Goal: Check status: Check status

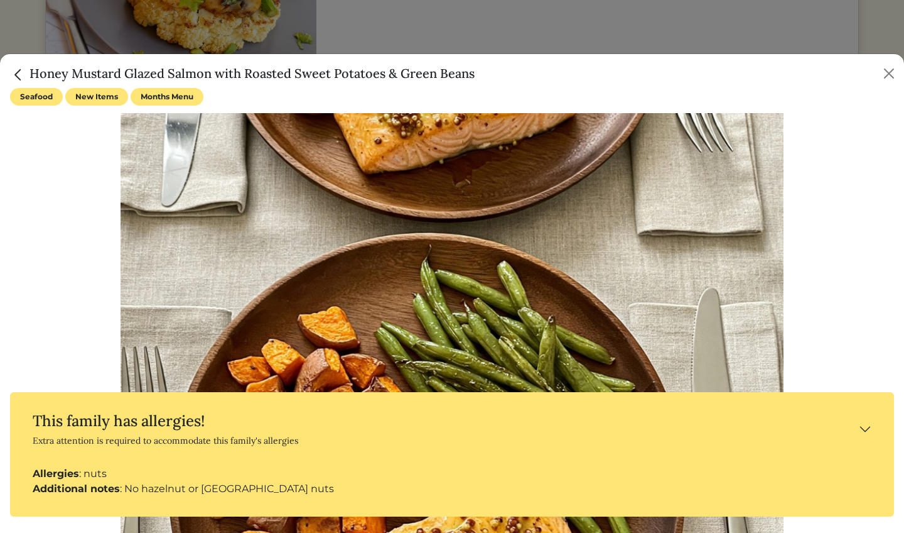
scroll to position [870, 0]
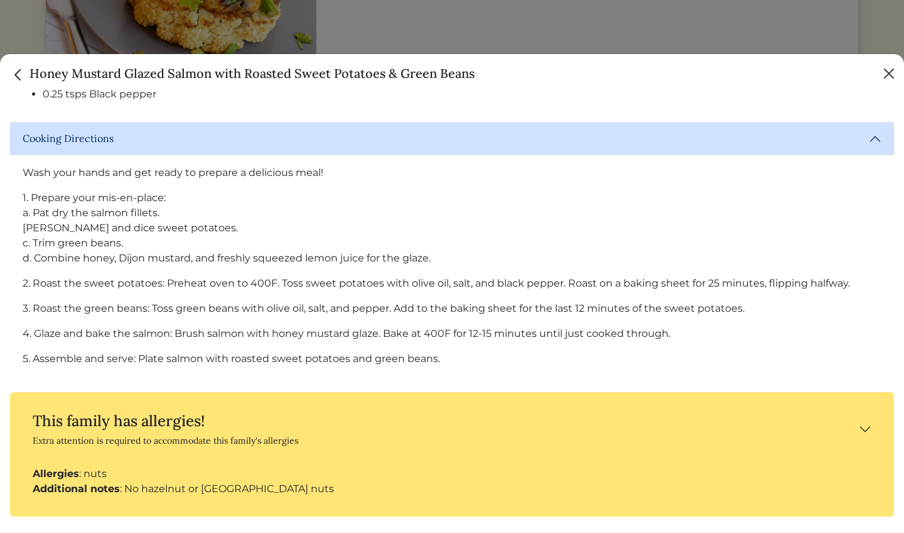
click at [888, 73] on button "Close" at bounding box center [889, 73] width 20 height 20
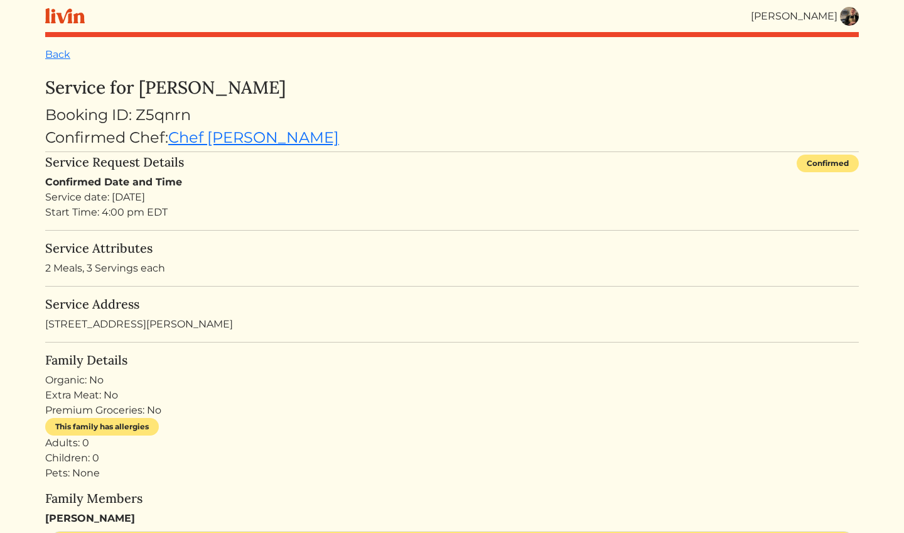
scroll to position [0, 0]
click at [855, 14] on img at bounding box center [849, 16] width 19 height 19
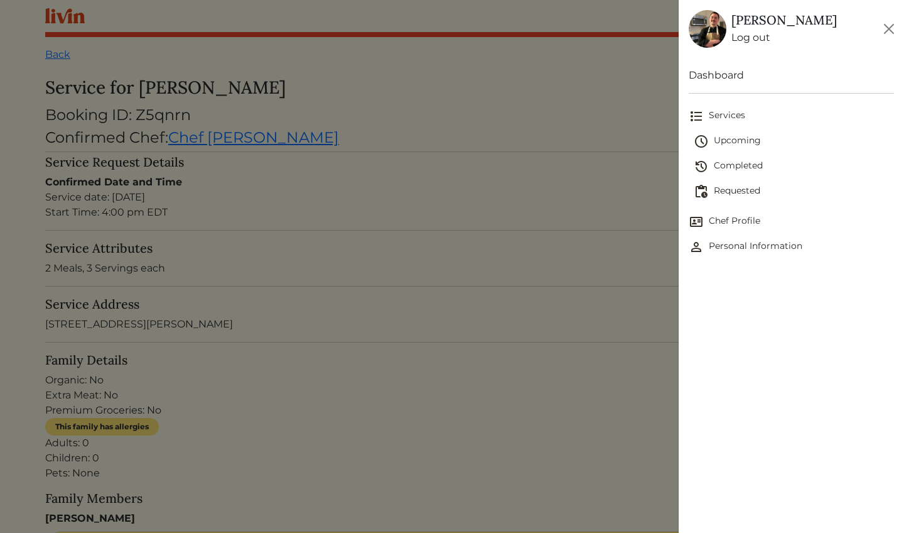
click at [743, 188] on span "Requested" at bounding box center [794, 191] width 200 height 15
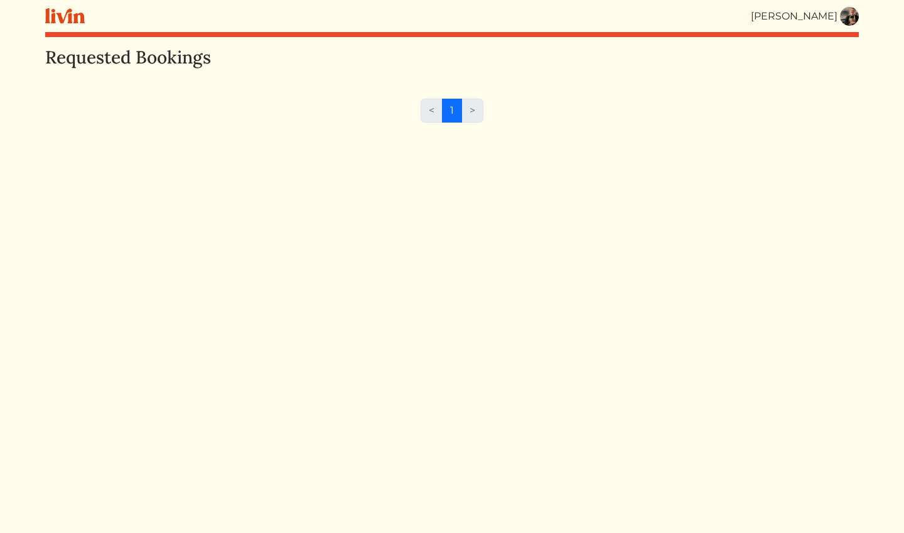
click at [857, 15] on img at bounding box center [849, 16] width 19 height 19
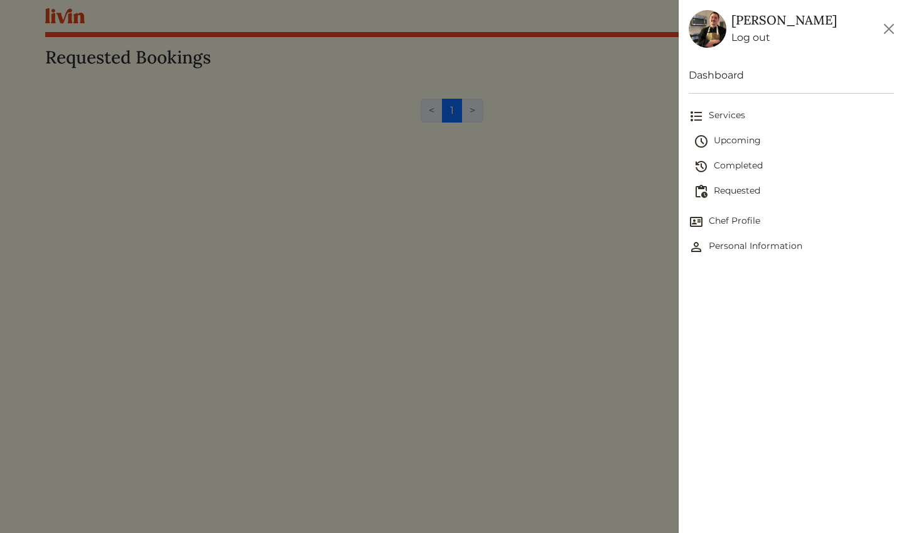
click at [746, 142] on span "Upcoming" at bounding box center [794, 141] width 200 height 15
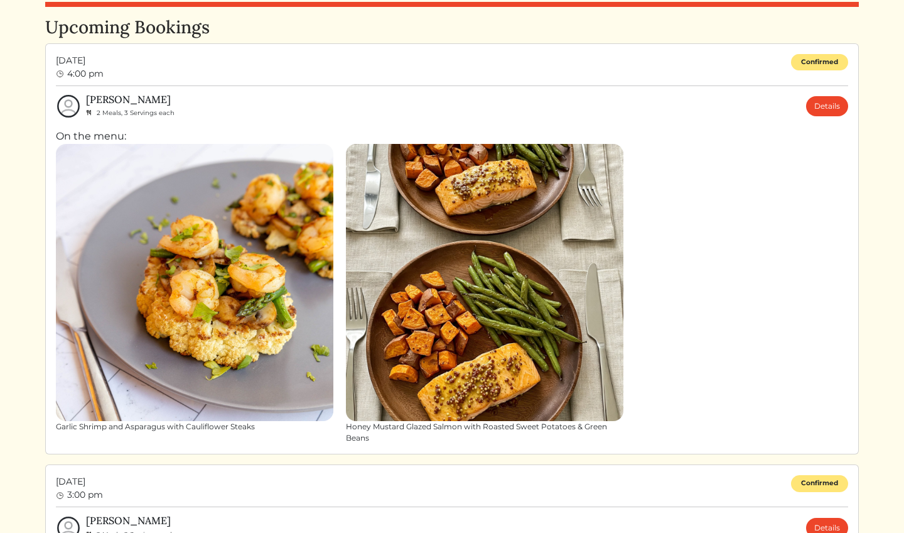
scroll to position [29, 0]
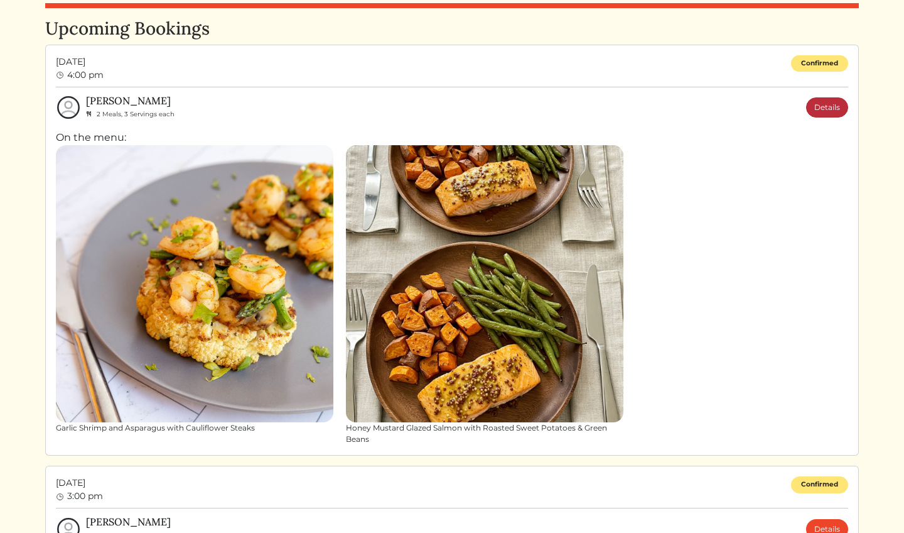
click at [832, 107] on link "Details" at bounding box center [828, 107] width 42 height 20
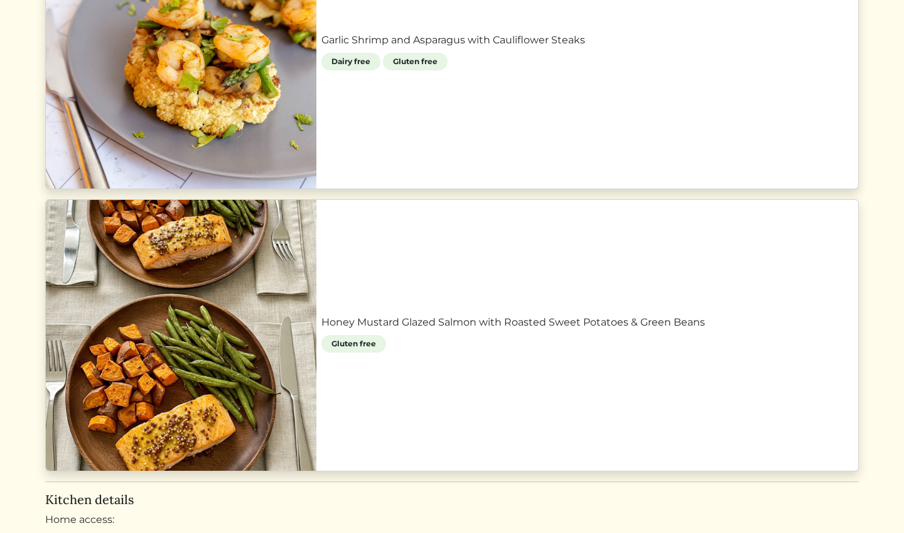
scroll to position [752, 0]
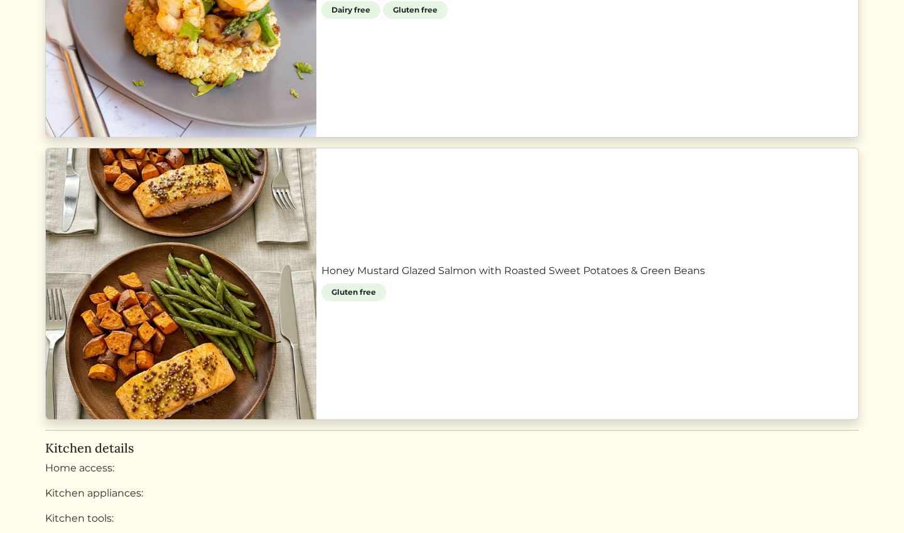
click at [599, 278] on link "Honey Mustard Glazed Salmon with Roasted Sweet Potatoes & Green Beans" at bounding box center [588, 270] width 532 height 15
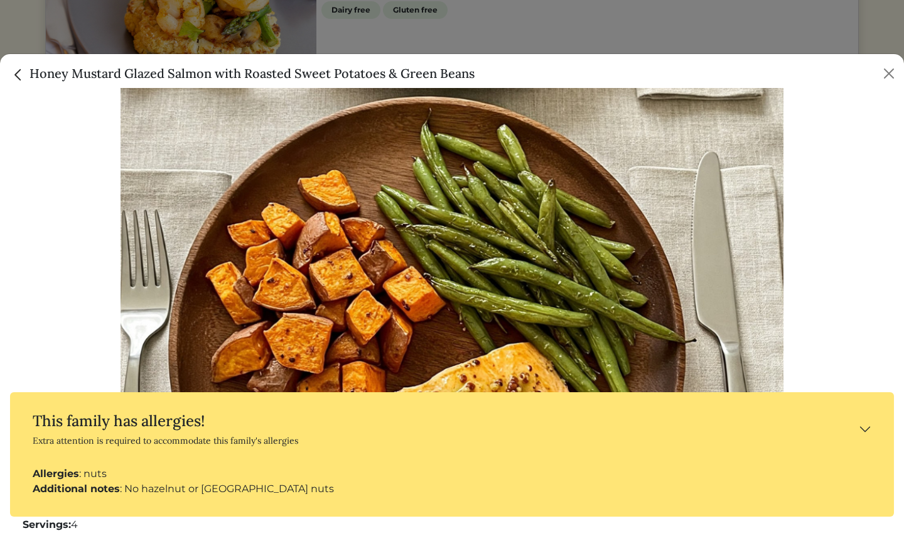
scroll to position [225, 0]
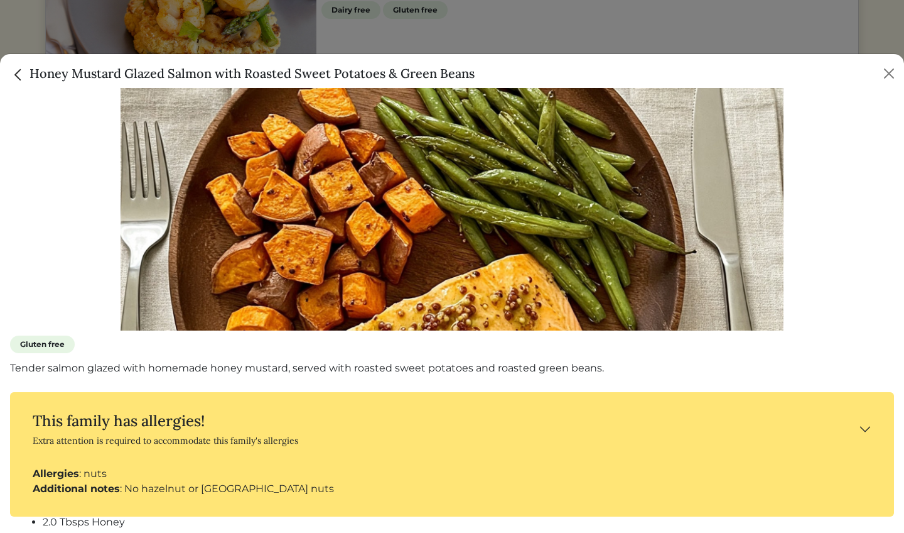
click at [870, 430] on button "This family has allergies! Extra attention is required to accommodate this fami…" at bounding box center [452, 429] width 864 height 54
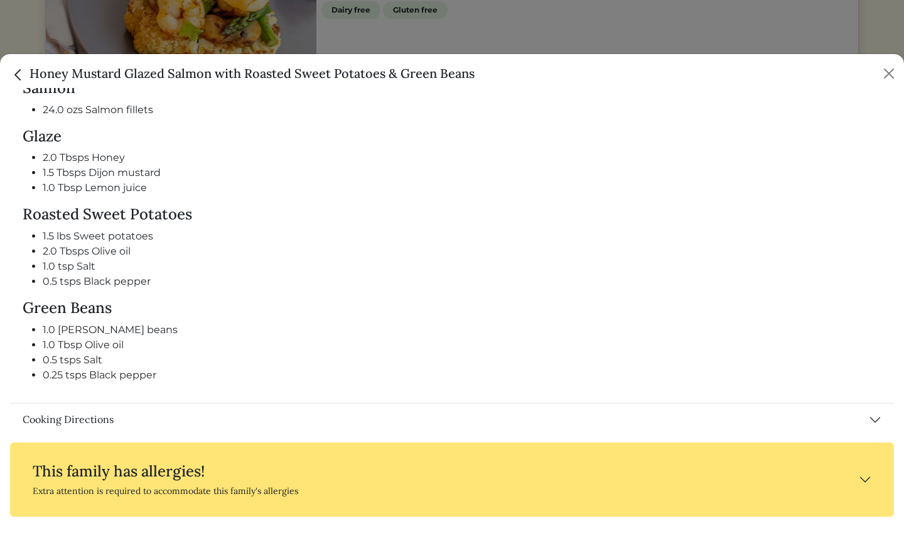
scroll to position [589, 0]
click at [846, 415] on button "Cooking Directions" at bounding box center [452, 420] width 884 height 33
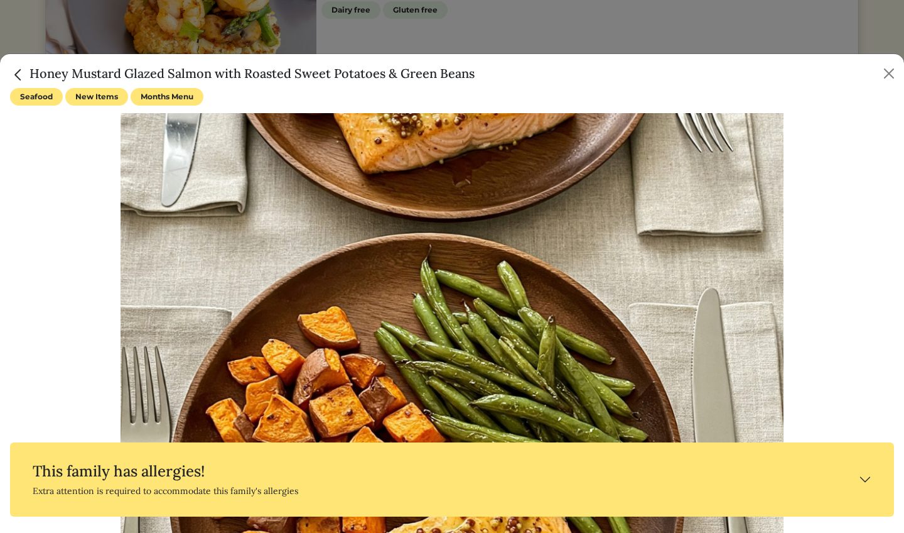
scroll to position [0, 0]
click at [888, 70] on button "Close" at bounding box center [889, 73] width 20 height 20
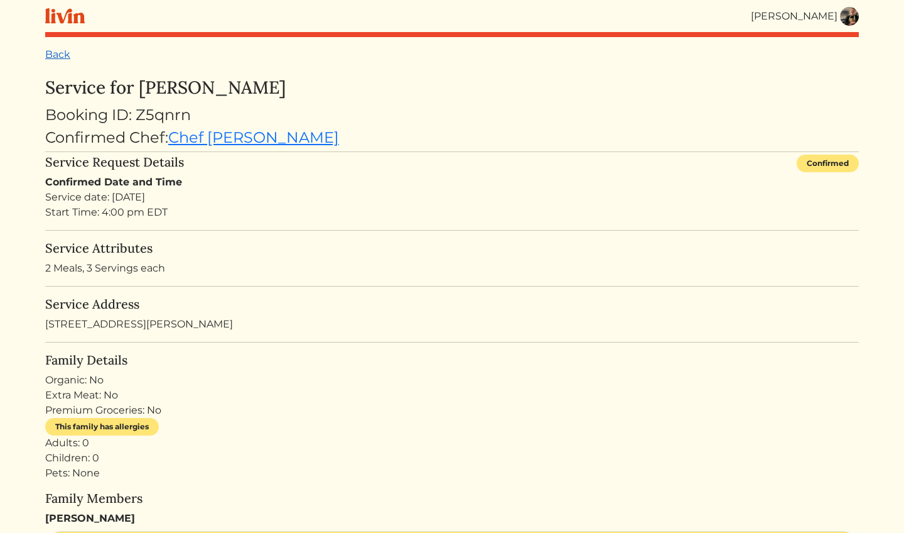
click at [55, 55] on link "Back" at bounding box center [57, 54] width 25 height 12
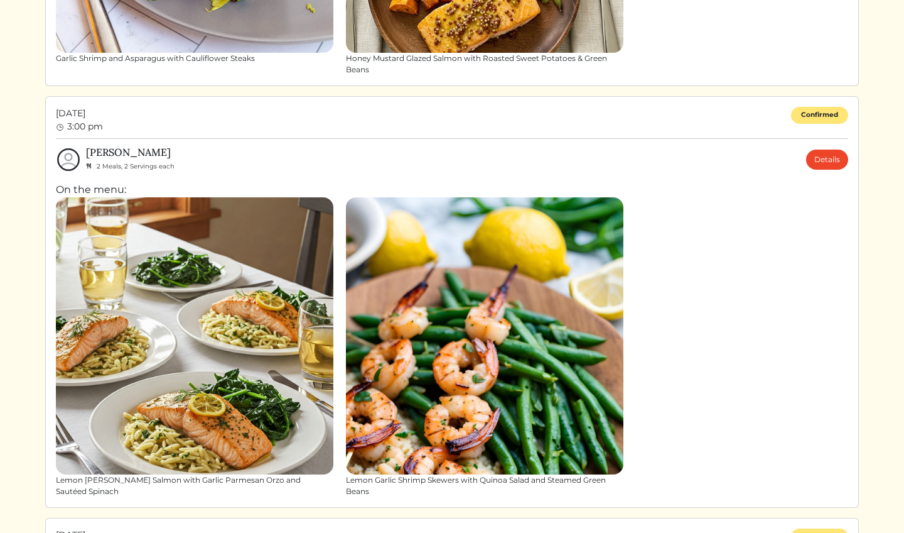
scroll to position [401, 0]
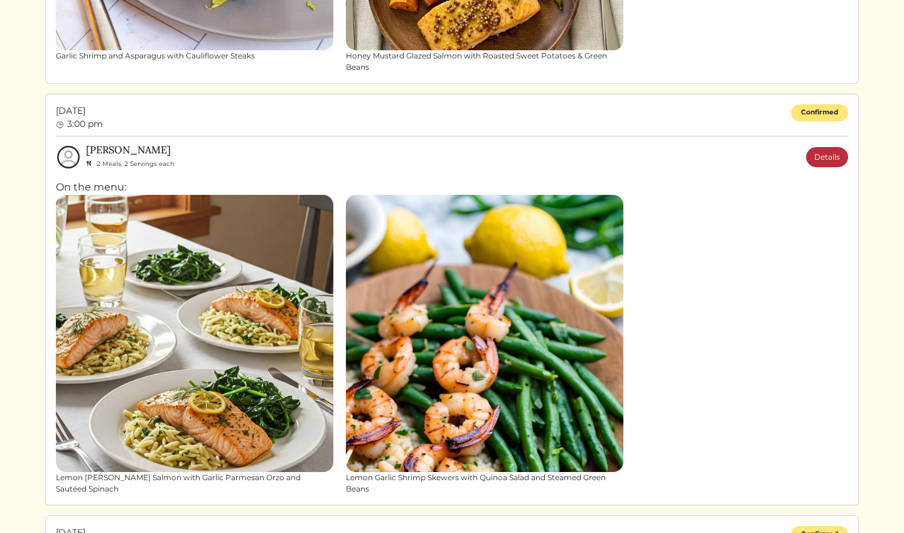
click at [830, 157] on link "Details" at bounding box center [828, 157] width 42 height 20
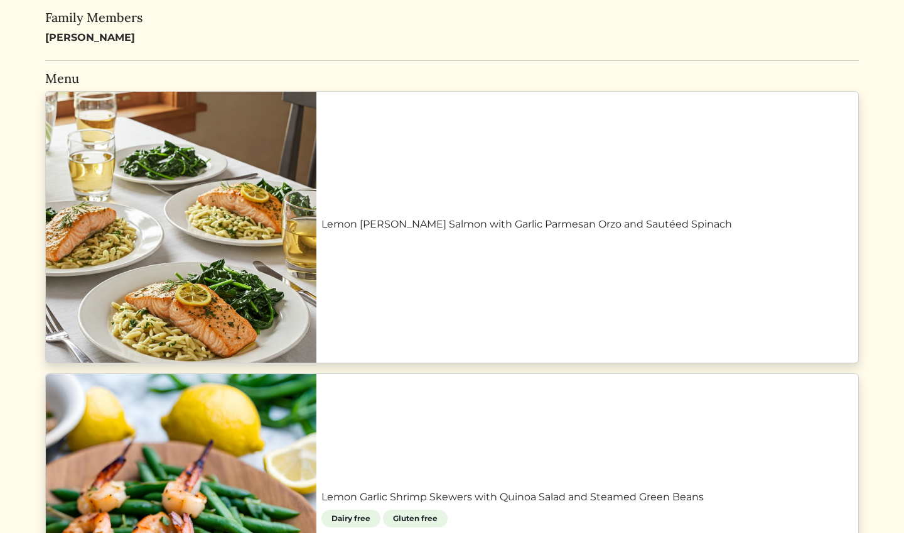
scroll to position [507, 0]
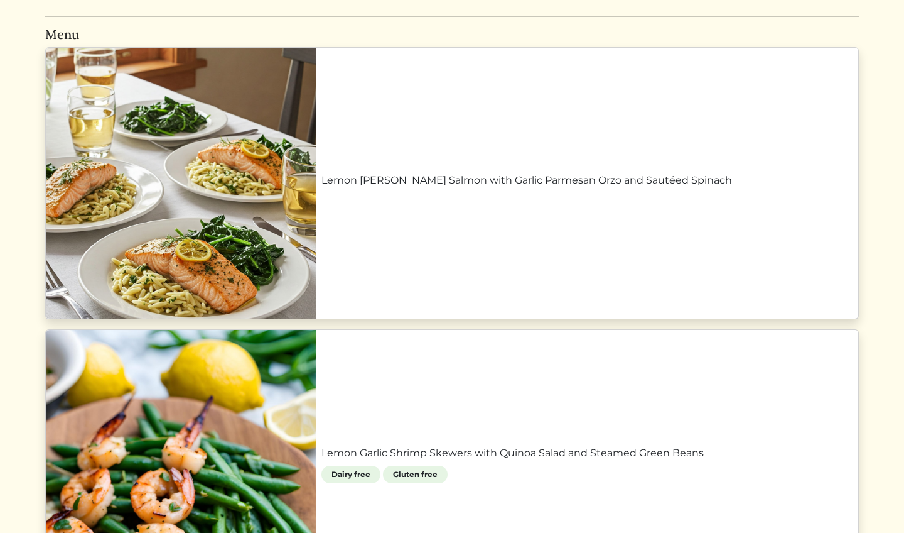
click at [589, 173] on link "Lemon [PERSON_NAME] Salmon with Garlic Parmesan Orzo and Sautéed Spinach" at bounding box center [588, 180] width 532 height 15
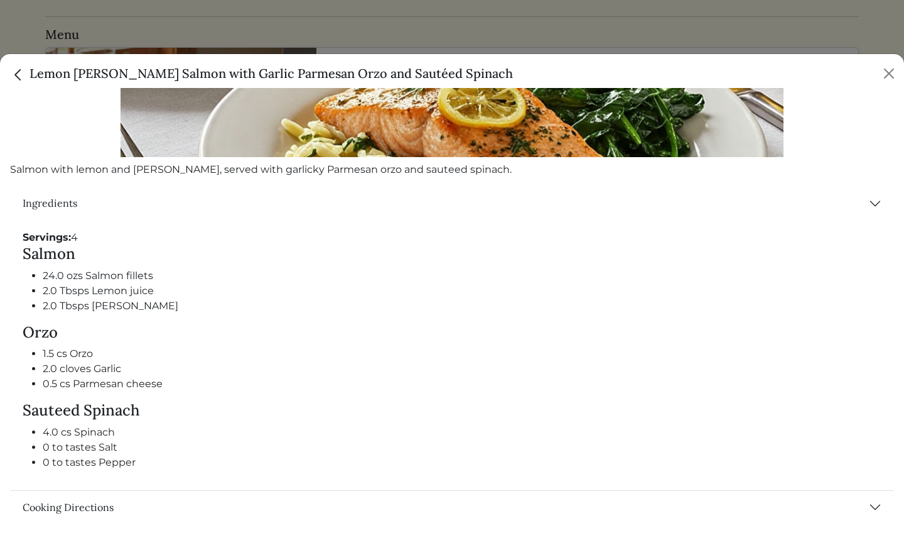
scroll to position [398, 0]
click at [543, 499] on button "Cooking Directions" at bounding box center [452, 507] width 884 height 33
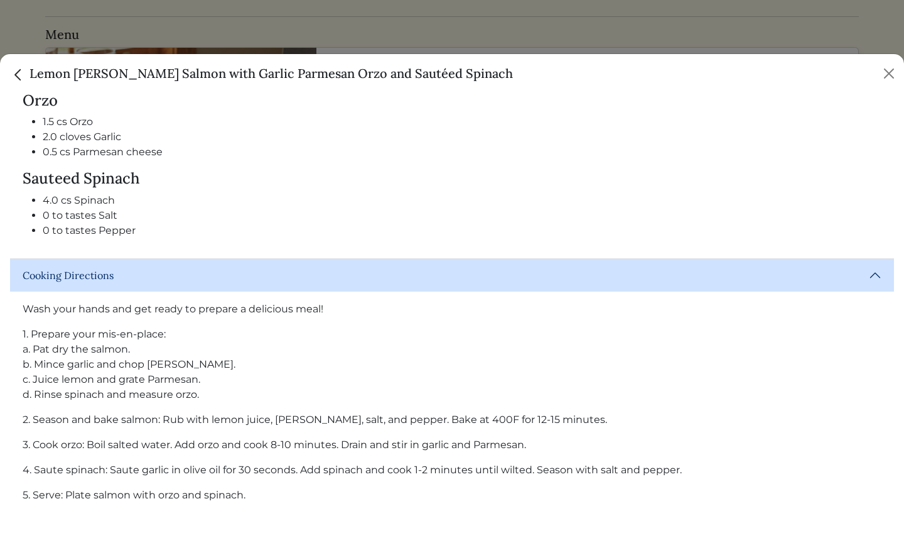
scroll to position [629, 0]
click at [892, 77] on button "Close" at bounding box center [889, 73] width 20 height 20
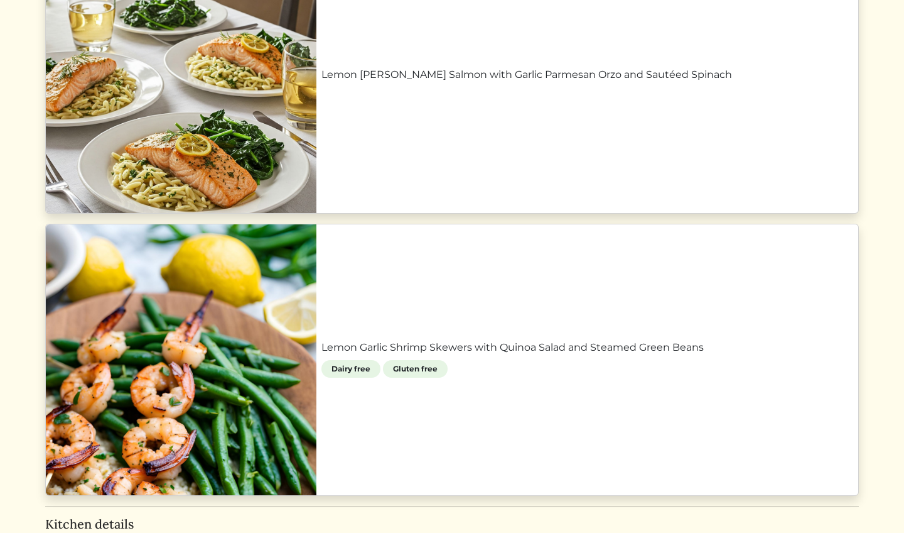
scroll to position [611, 0]
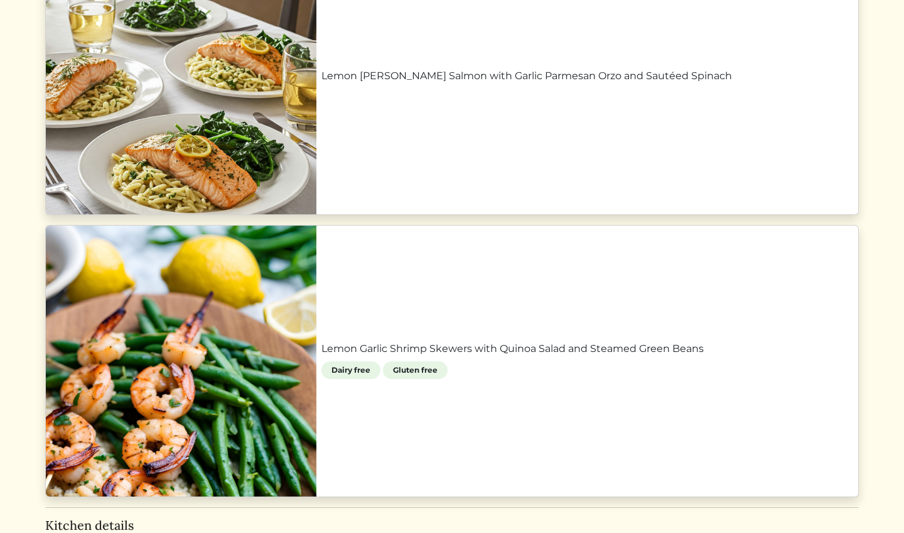
click at [600, 341] on link "Lemon Garlic Shrimp Skewers with Quinoa Salad and Steamed Green Beans" at bounding box center [588, 348] width 532 height 15
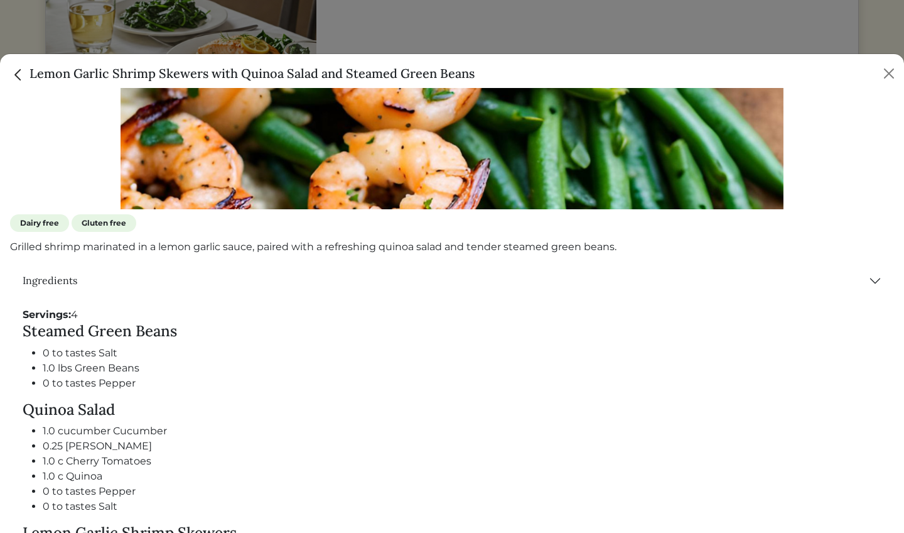
scroll to position [498, 0]
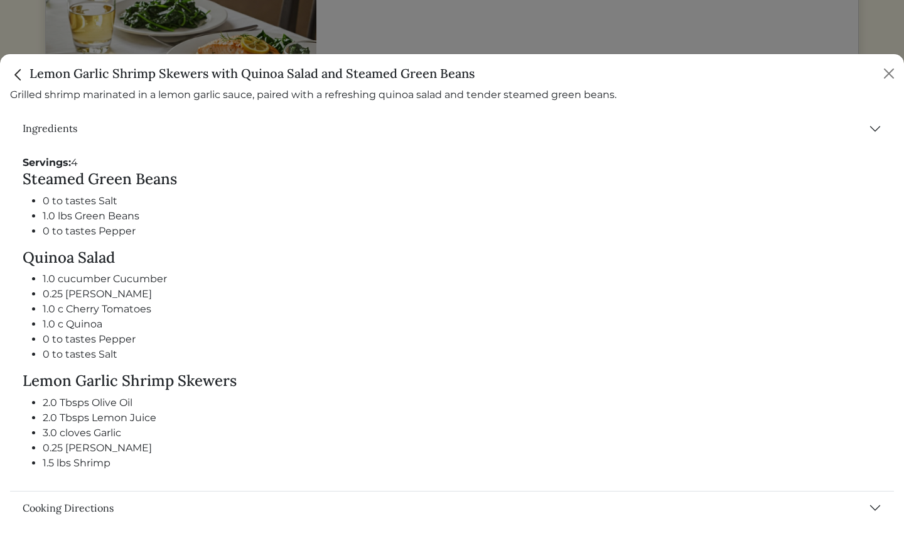
click at [116, 497] on button "Cooking Directions" at bounding box center [452, 507] width 884 height 33
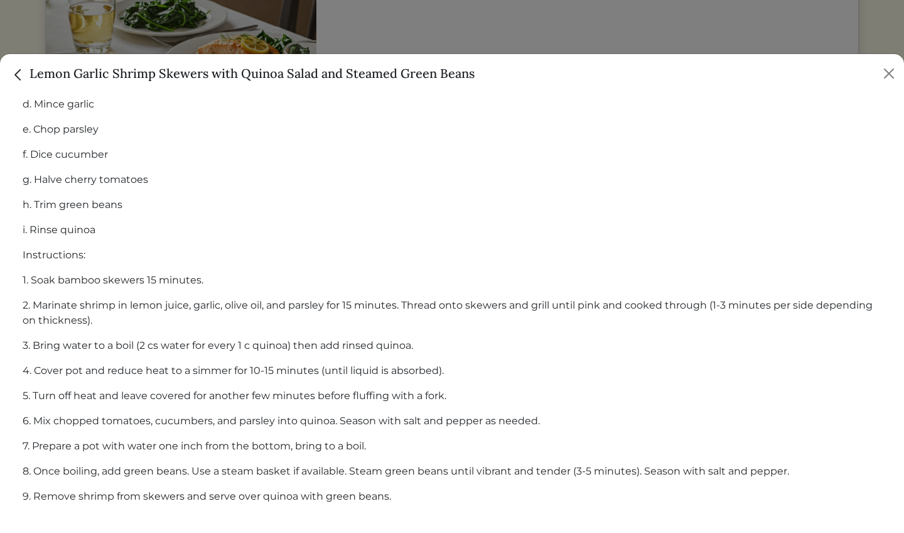
scroll to position [1129, 0]
click at [896, 77] on button "Close" at bounding box center [889, 73] width 20 height 20
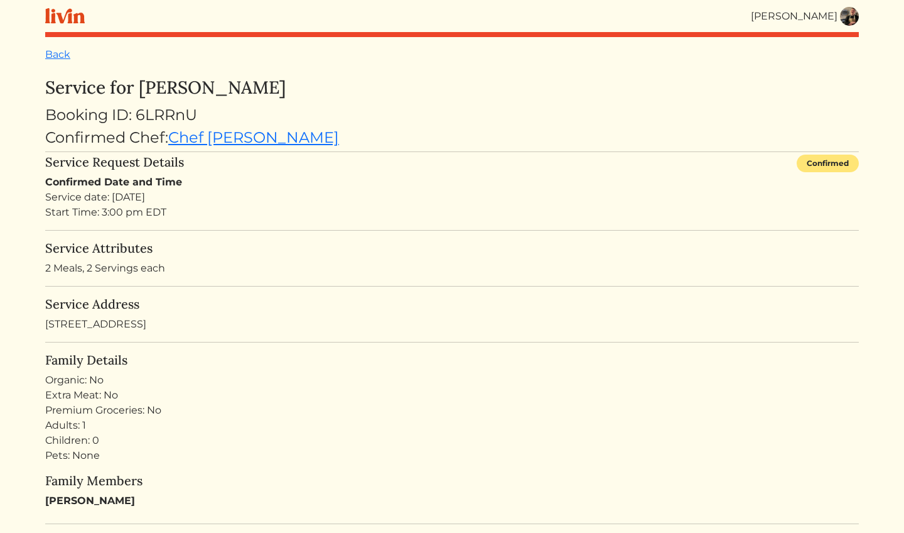
scroll to position [0, 0]
click at [59, 55] on link "Back" at bounding box center [57, 54] width 25 height 12
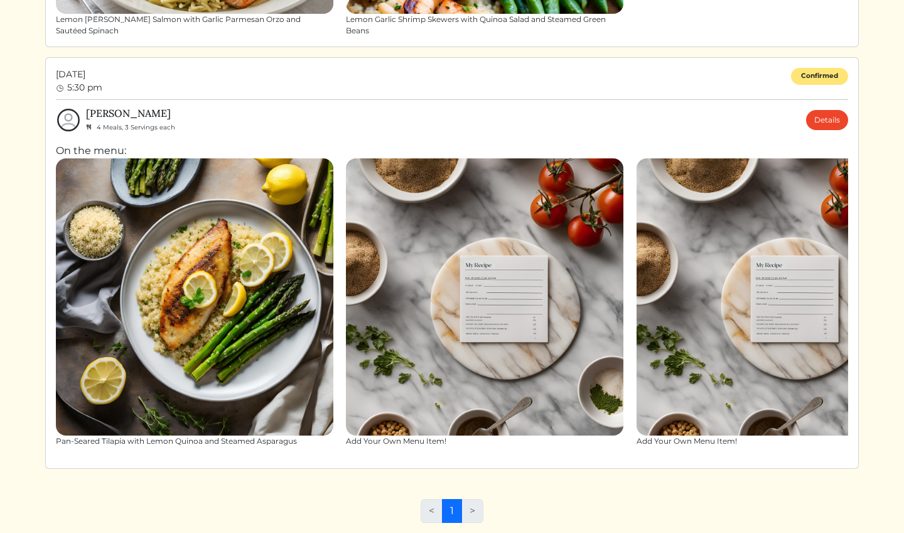
scroll to position [859, 0]
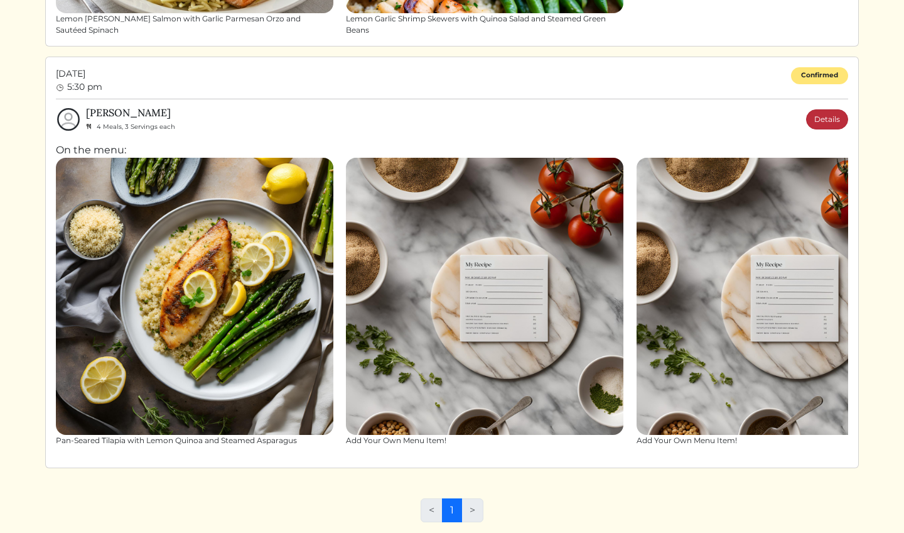
click at [828, 124] on link "Details" at bounding box center [828, 119] width 42 height 20
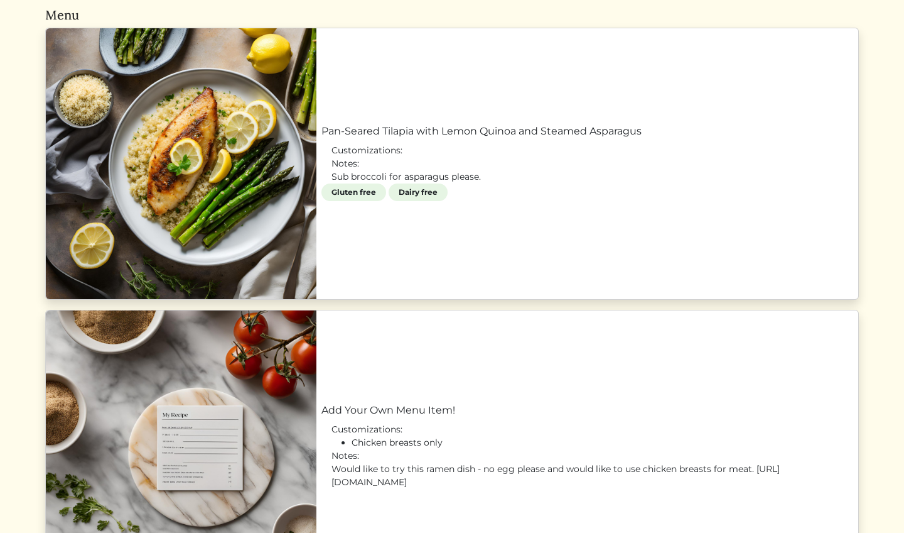
scroll to position [602, 0]
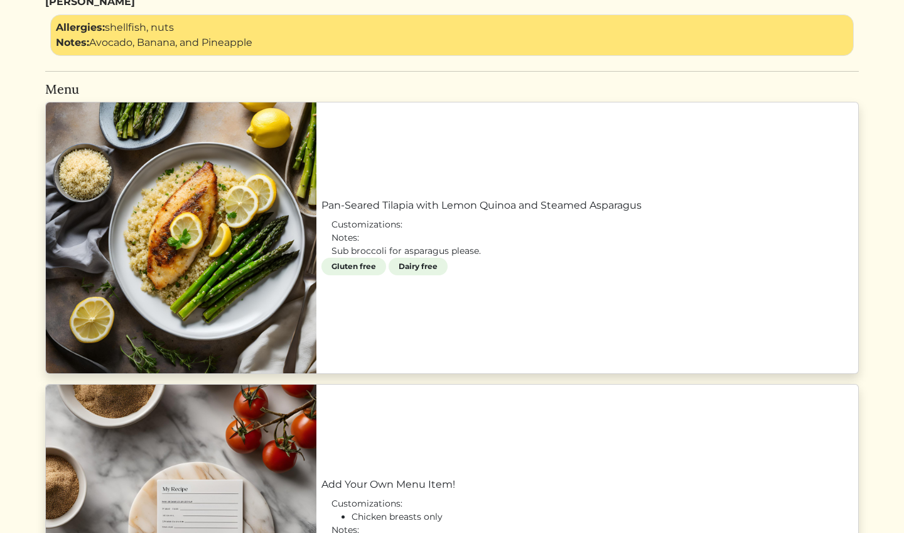
click at [627, 213] on link "Pan-Seared Tilapia with Lemon Quinoa and Steamed Asparagus" at bounding box center [588, 205] width 532 height 15
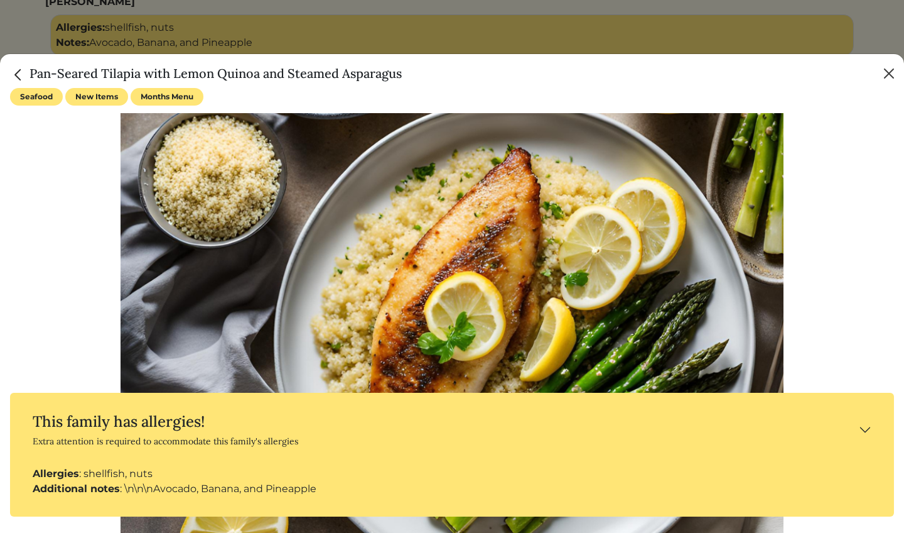
click at [889, 71] on button "Close" at bounding box center [889, 73] width 20 height 20
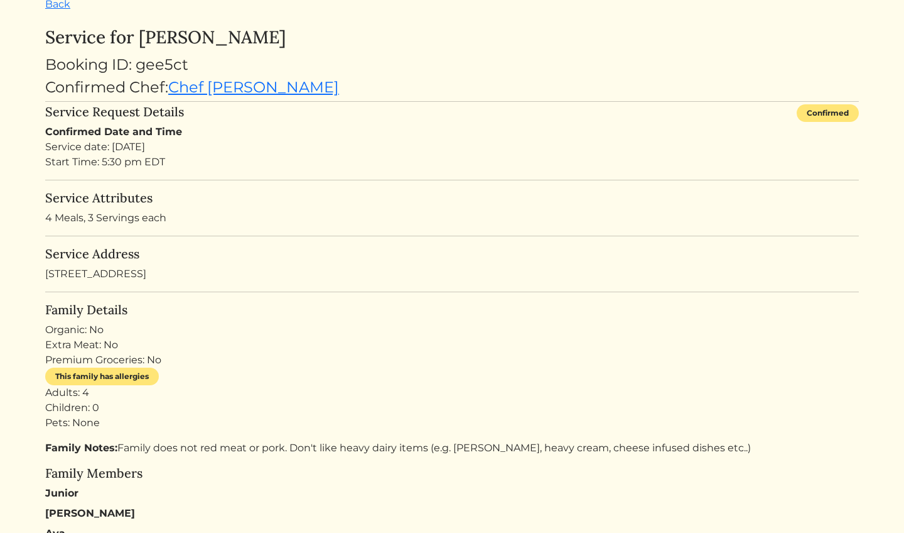
scroll to position [45, 0]
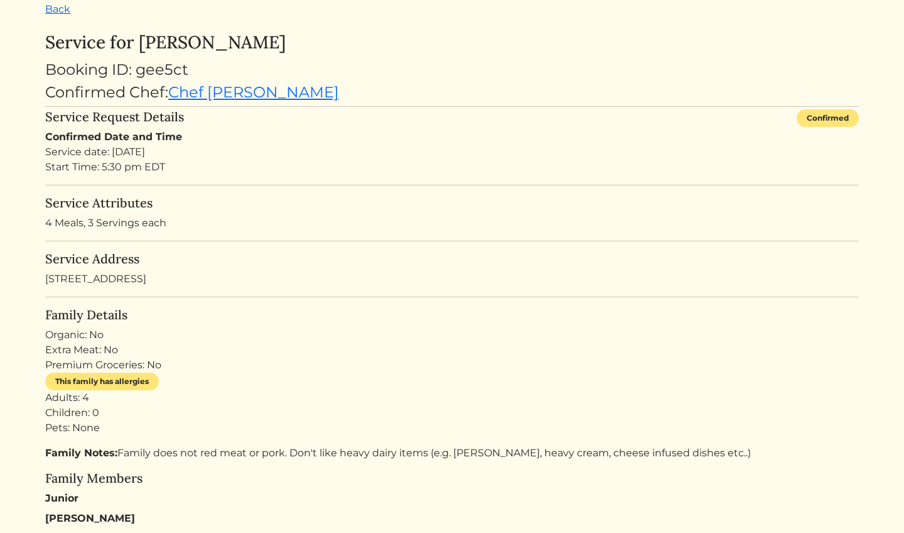
click at [60, 8] on link "Back" at bounding box center [57, 9] width 25 height 12
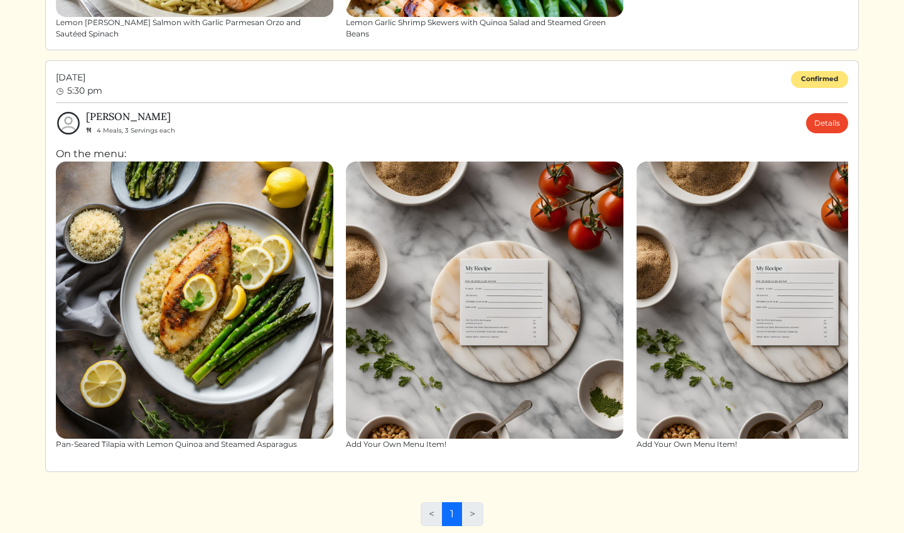
scroll to position [859, 0]
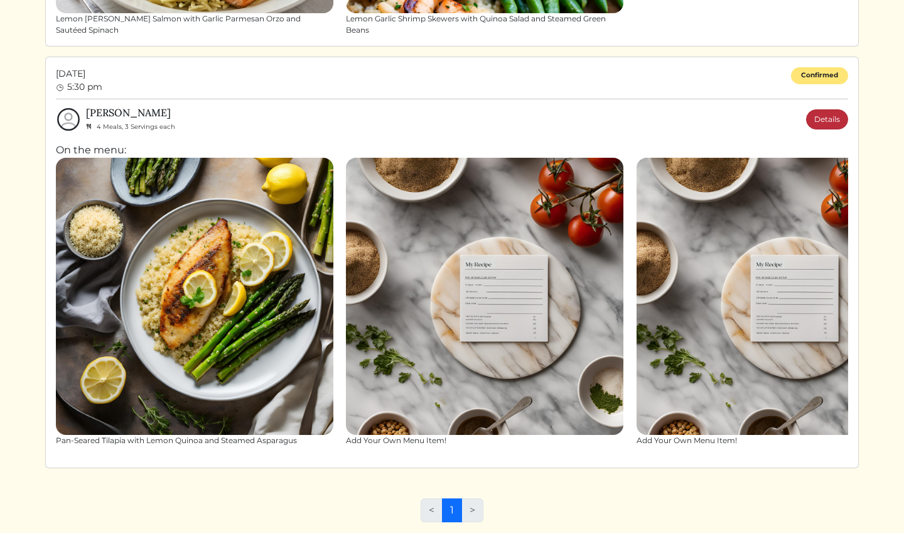
click at [817, 123] on link "Details" at bounding box center [828, 119] width 42 height 20
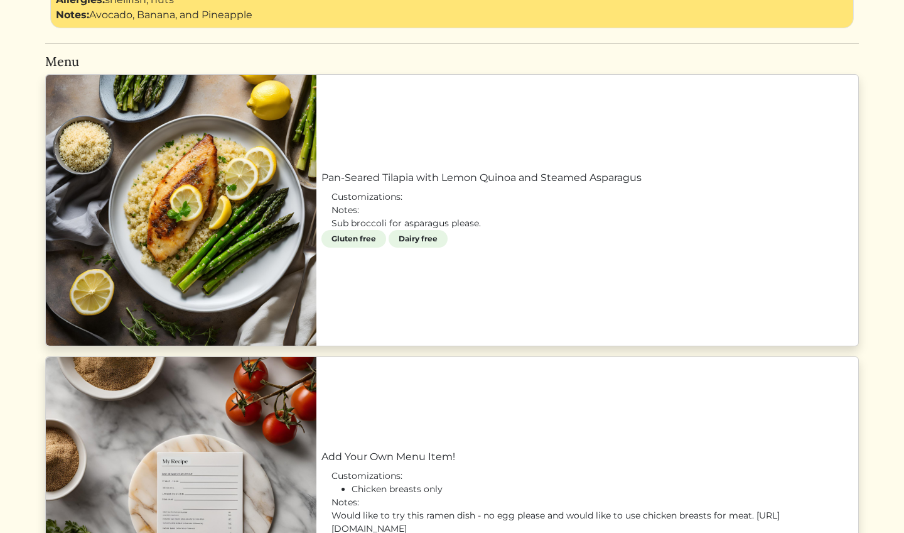
scroll to position [648, 0]
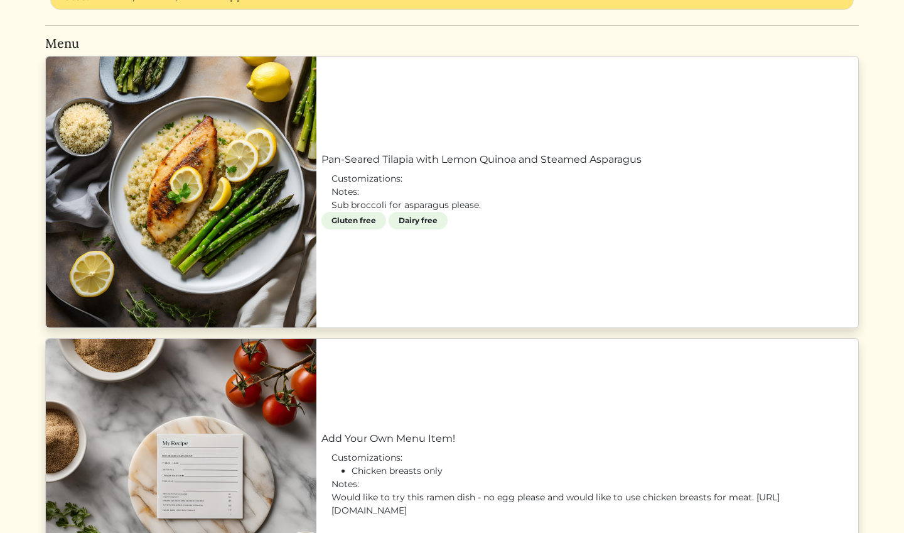
click at [537, 167] on link "Pan-Seared Tilapia with Lemon Quinoa and Steamed Asparagus" at bounding box center [588, 159] width 532 height 15
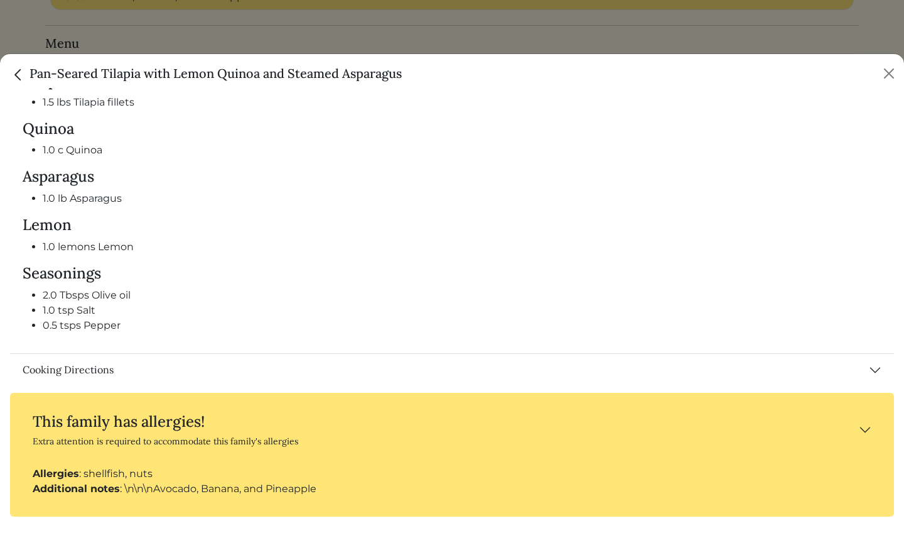
scroll to position [596, 0]
click at [114, 368] on button "Cooking Directions" at bounding box center [452, 370] width 884 height 33
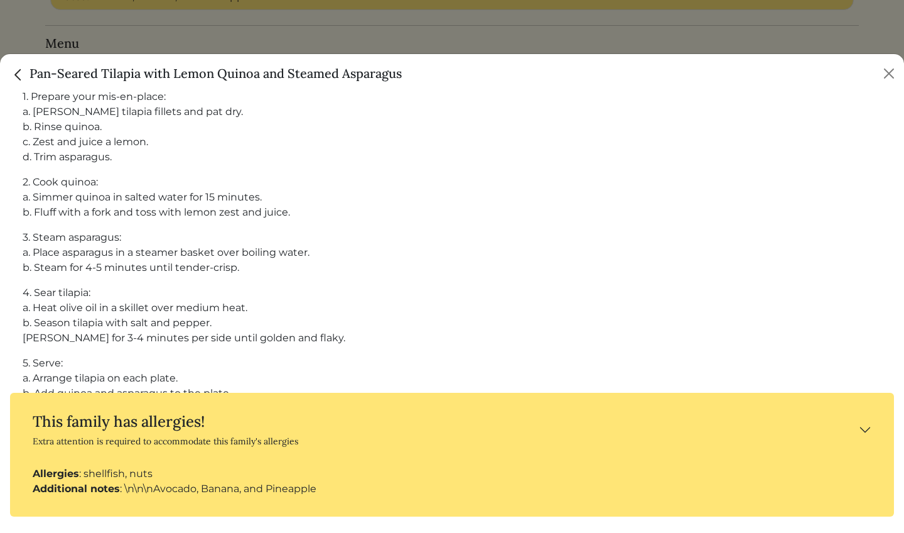
scroll to position [933, 0]
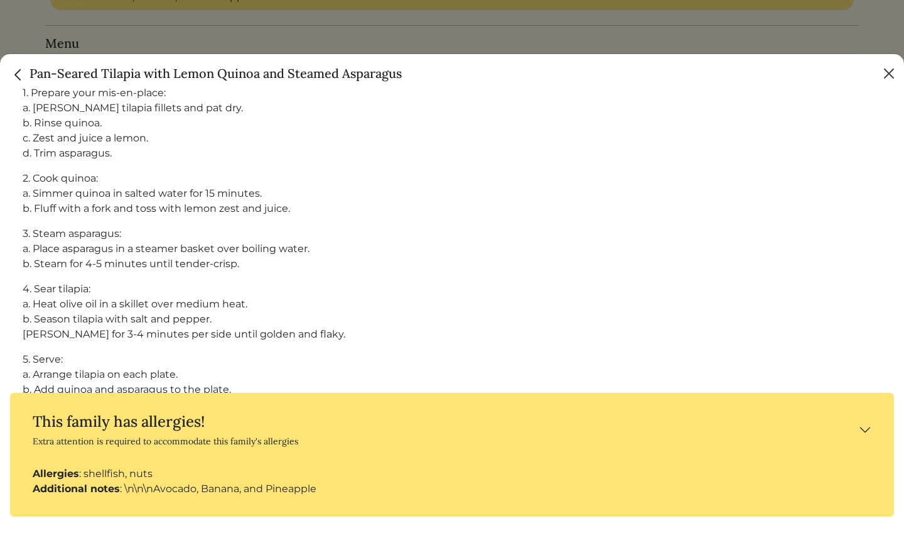
click at [883, 73] on button "Close" at bounding box center [889, 73] width 20 height 20
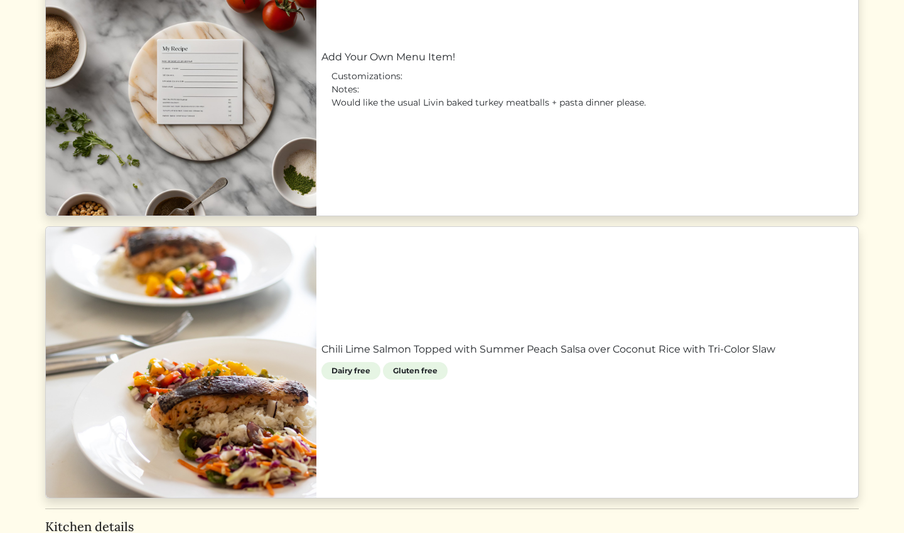
scroll to position [1325, 0]
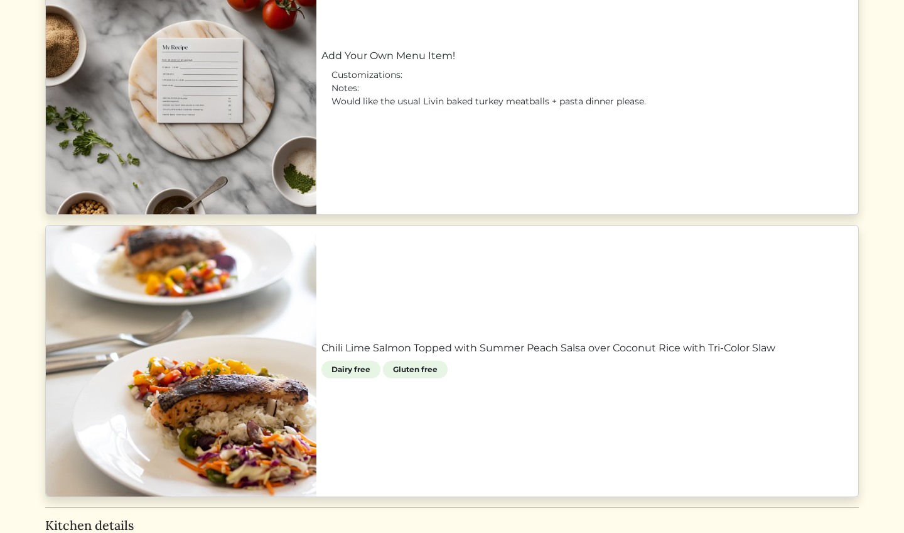
click at [594, 356] on link "Chili Lime Salmon Topped with Summer Peach Salsa over Coconut Rice with Tri-Col…" at bounding box center [588, 347] width 532 height 15
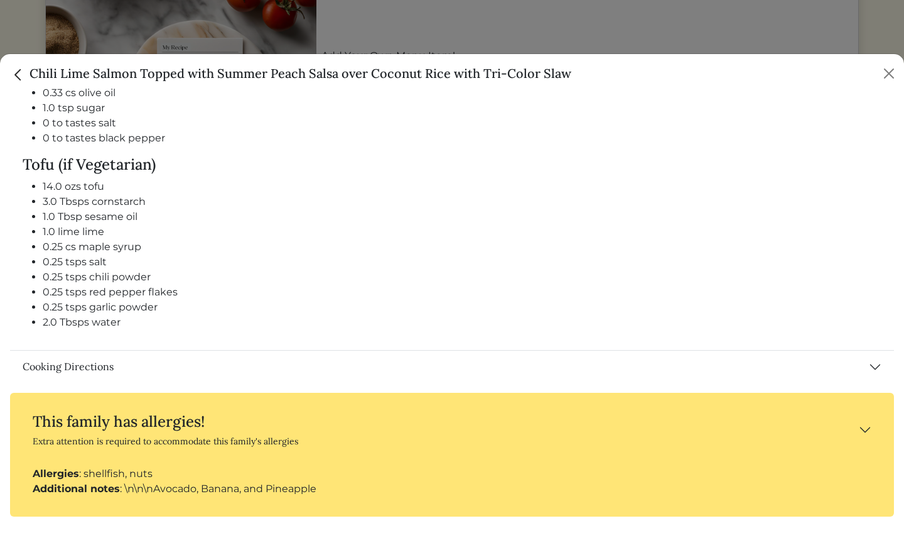
scroll to position [1169, 0]
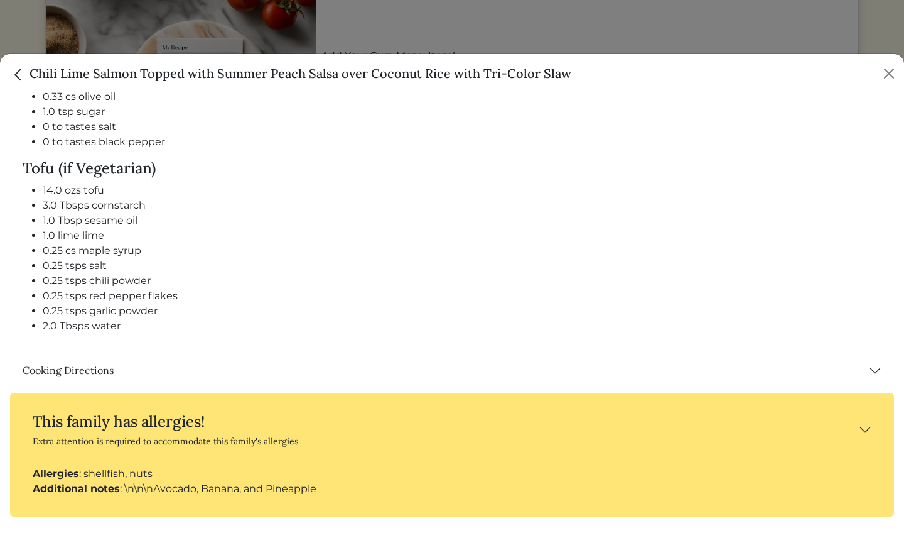
click at [151, 371] on button "Cooking Directions" at bounding box center [452, 370] width 884 height 33
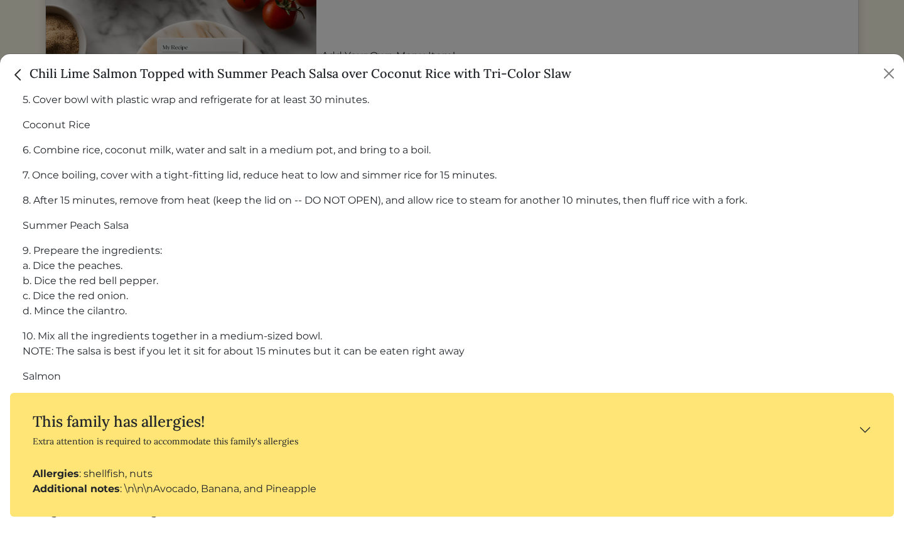
scroll to position [1643, 0]
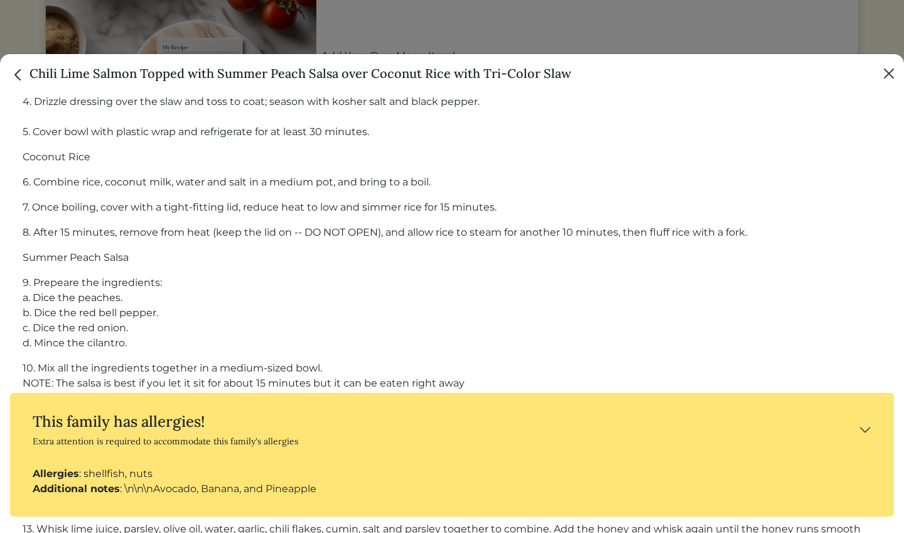
click at [889, 72] on button "Close" at bounding box center [889, 73] width 20 height 20
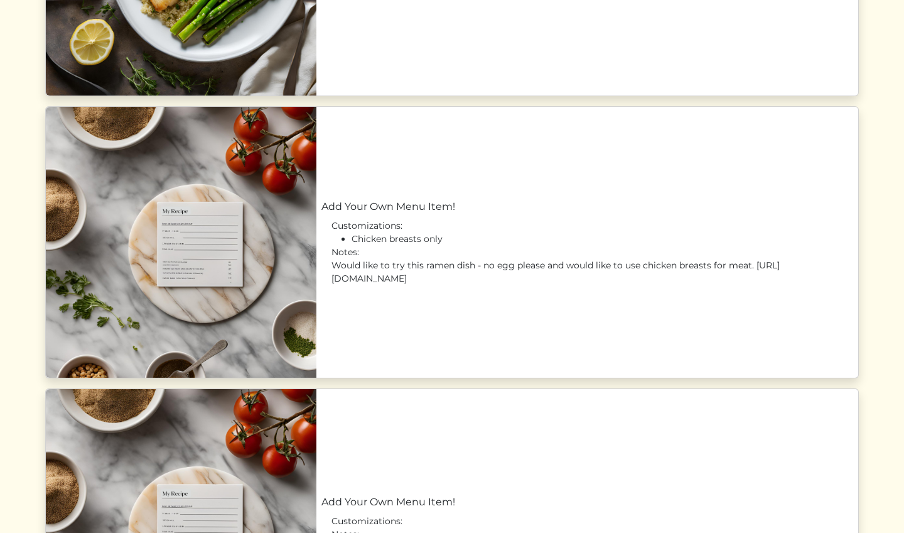
scroll to position [876, 0]
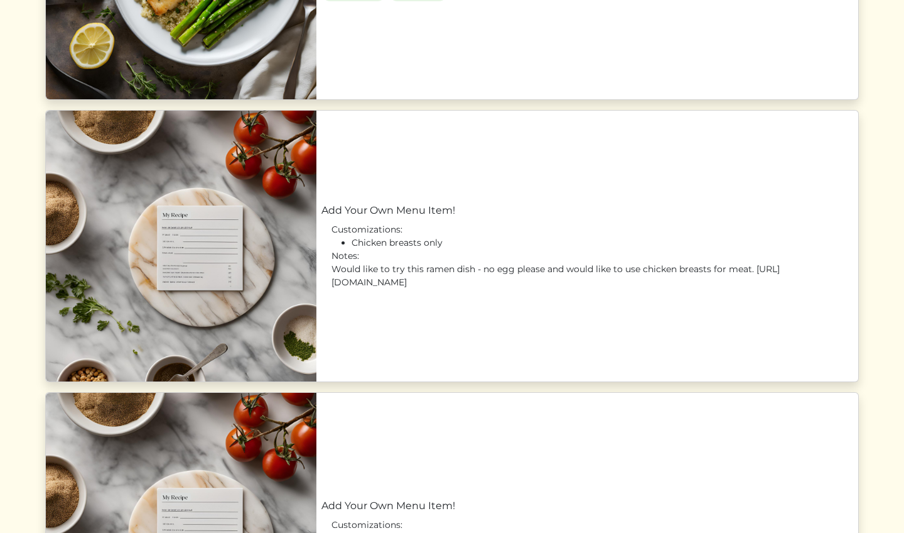
click at [584, 203] on link "Add Your Own Menu Item!" at bounding box center [588, 210] width 532 height 15
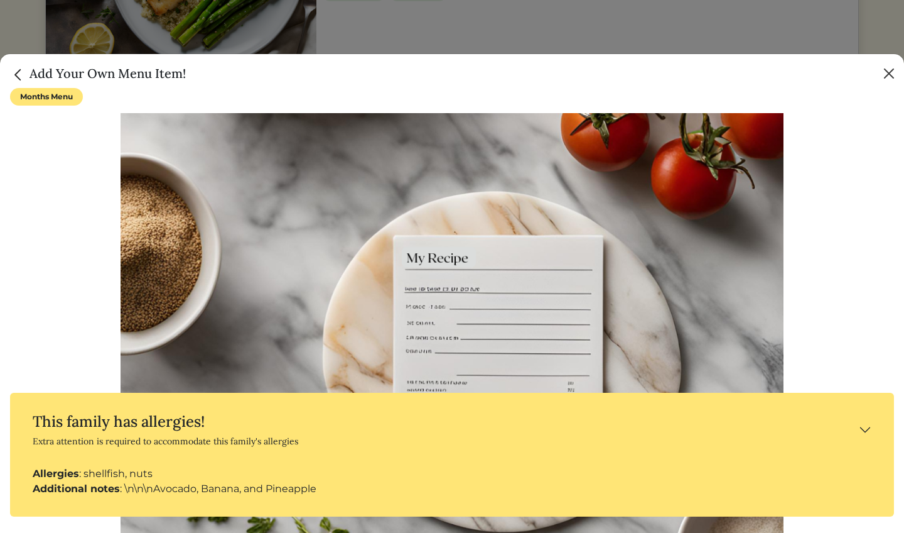
click at [889, 70] on button "Close" at bounding box center [889, 73] width 20 height 20
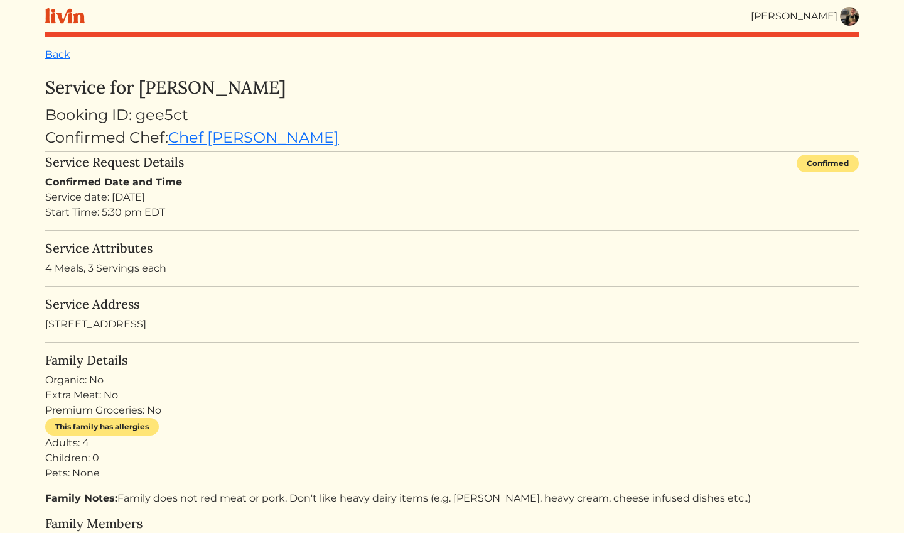
scroll to position [0, 0]
click at [848, 16] on img at bounding box center [849, 16] width 19 height 19
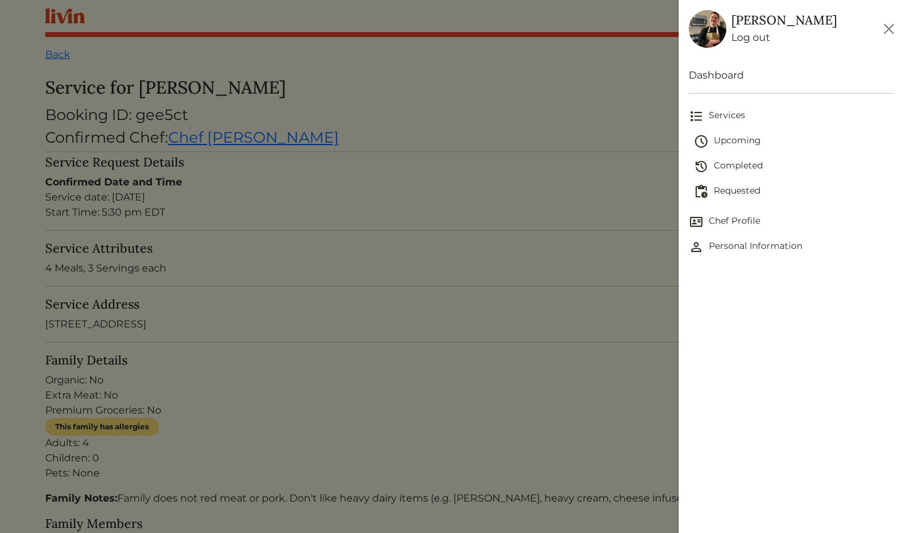
click at [733, 188] on span "Requested" at bounding box center [794, 191] width 200 height 15
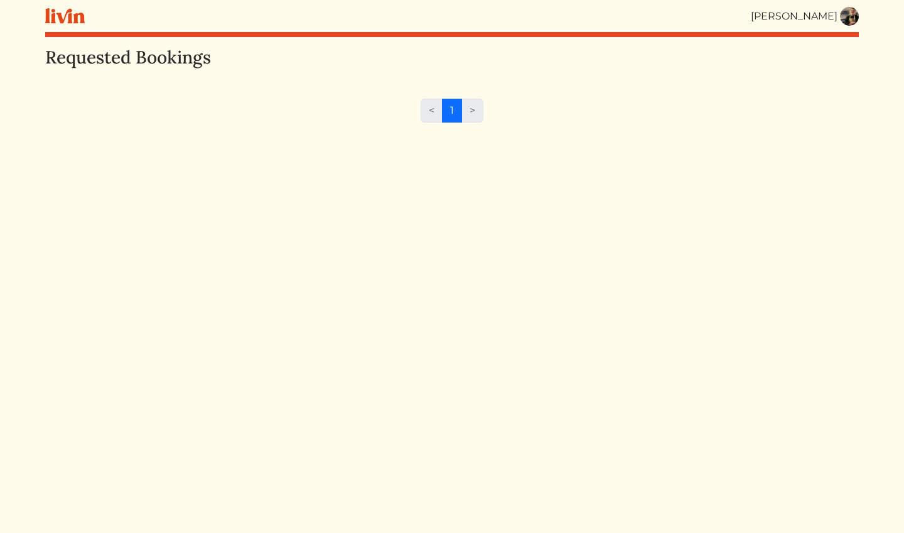
click at [855, 17] on img at bounding box center [849, 16] width 19 height 19
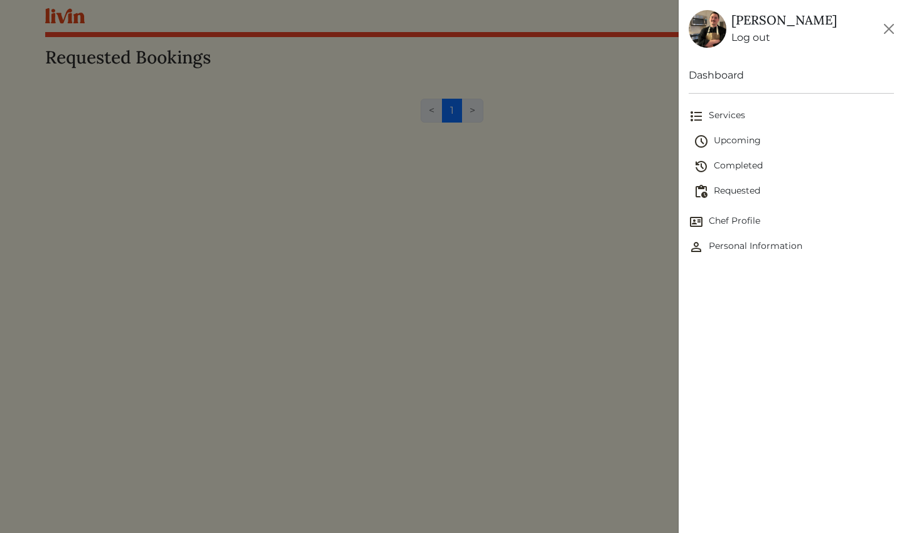
click at [736, 158] on link "Completed" at bounding box center [794, 166] width 200 height 25
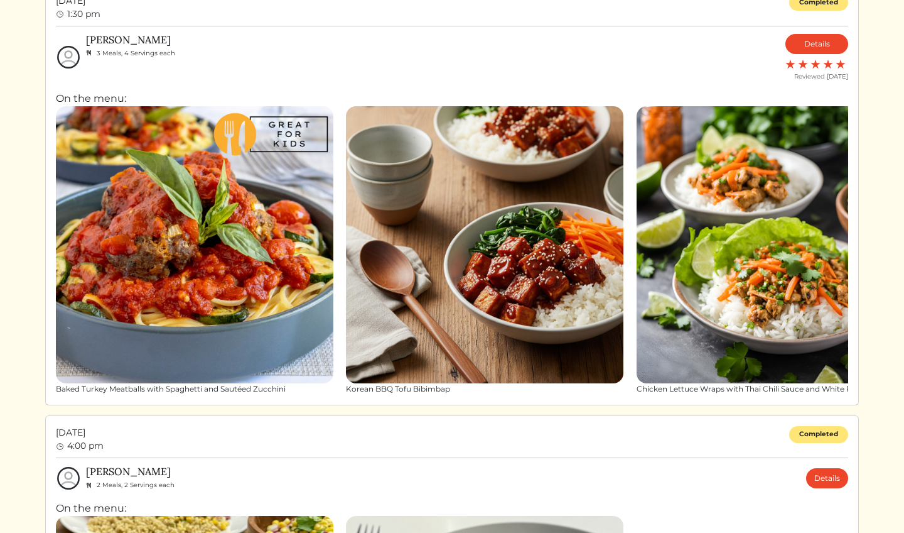
scroll to position [2208, 0]
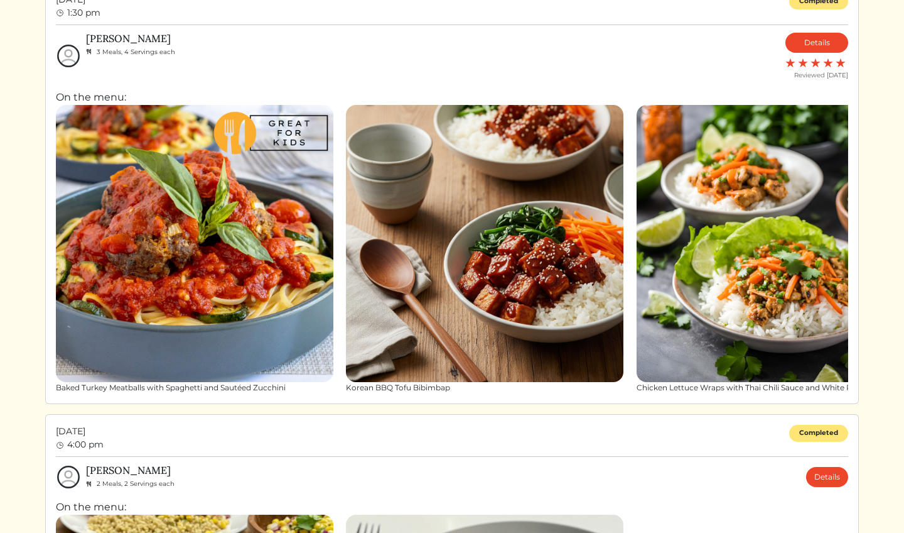
click at [215, 242] on img at bounding box center [195, 244] width 278 height 278
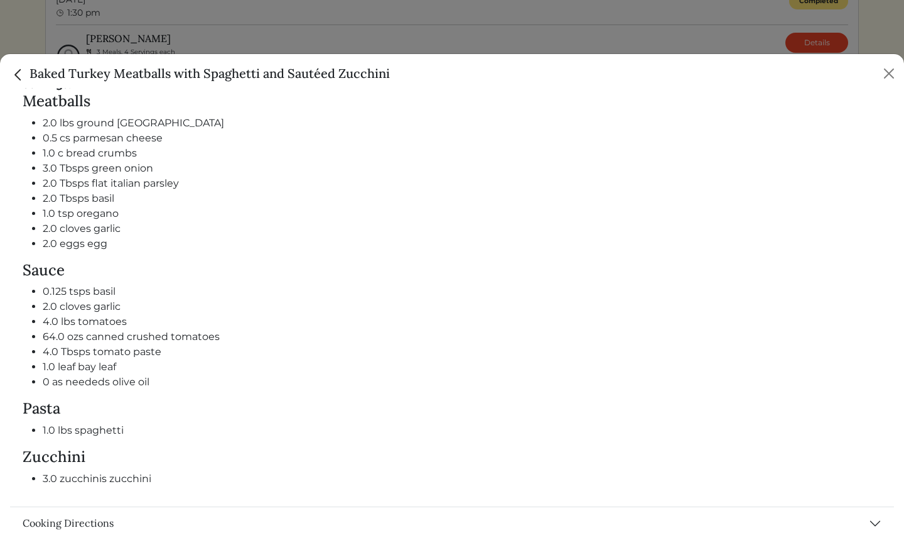
scroll to position [558, 0]
